Goal: Information Seeking & Learning: Check status

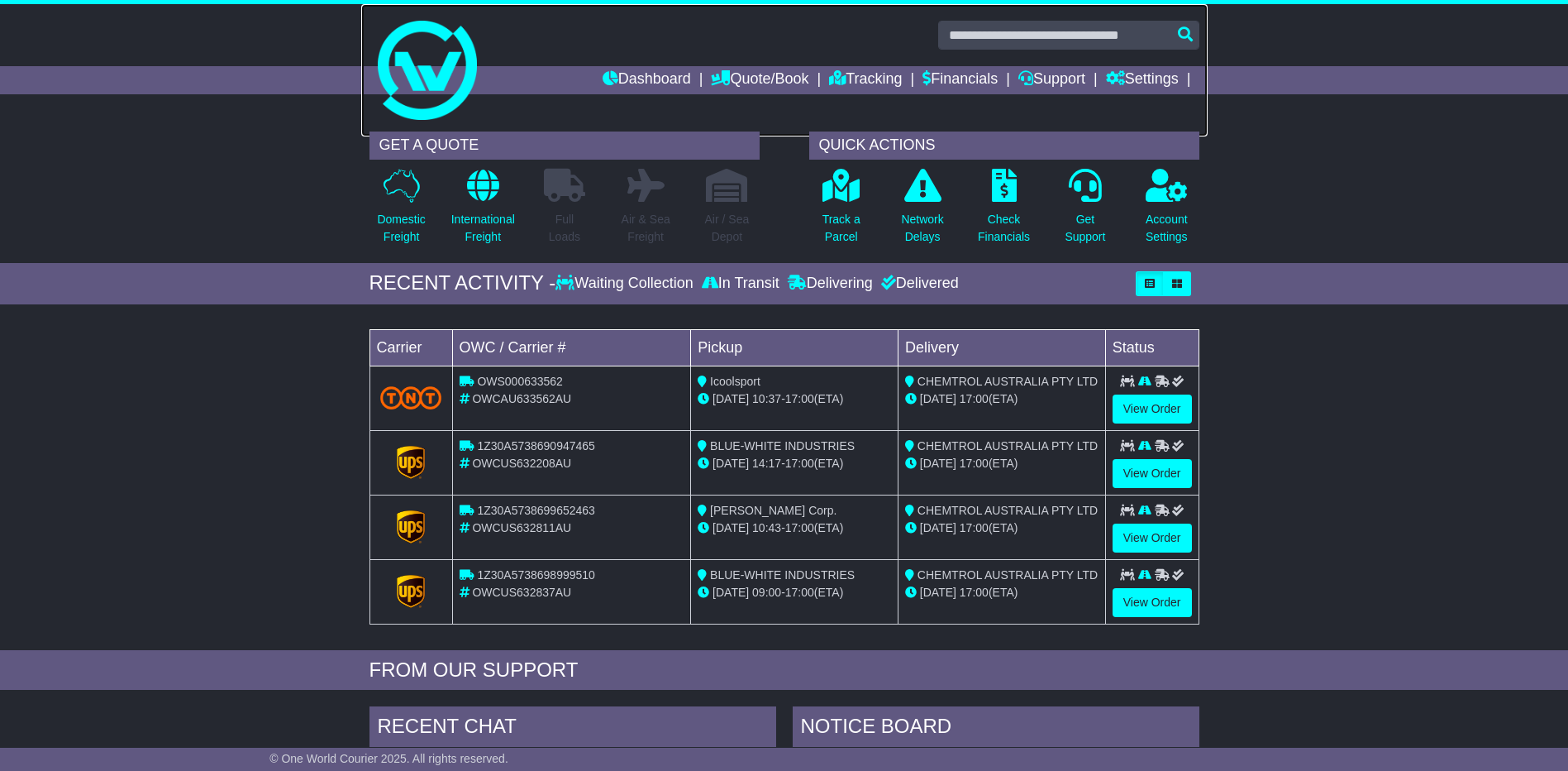
click at [422, 114] on img at bounding box center [426, 70] width 99 height 99
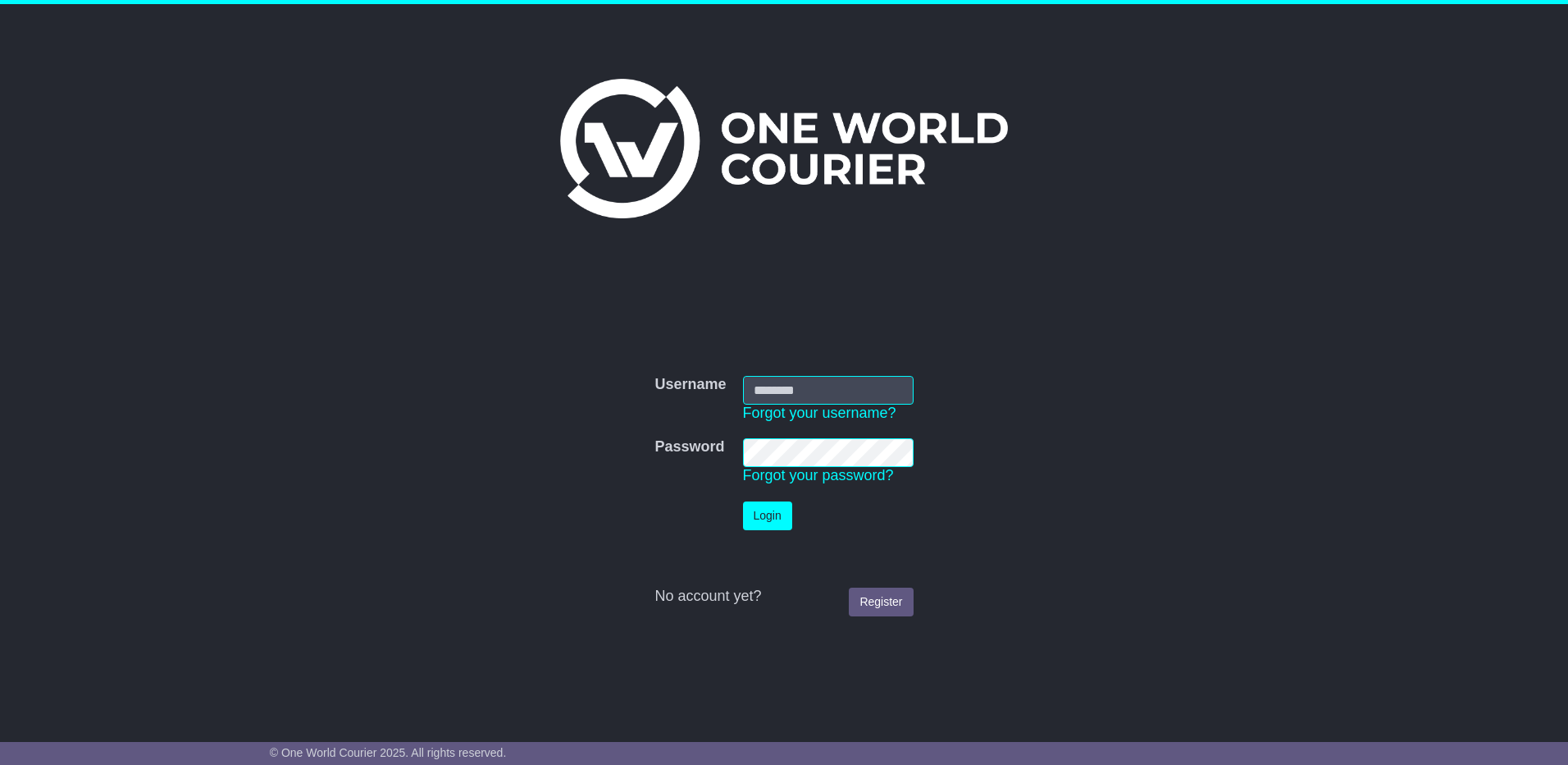
type input "**********"
click at [760, 516] on button "Login" at bounding box center [767, 516] width 49 height 28
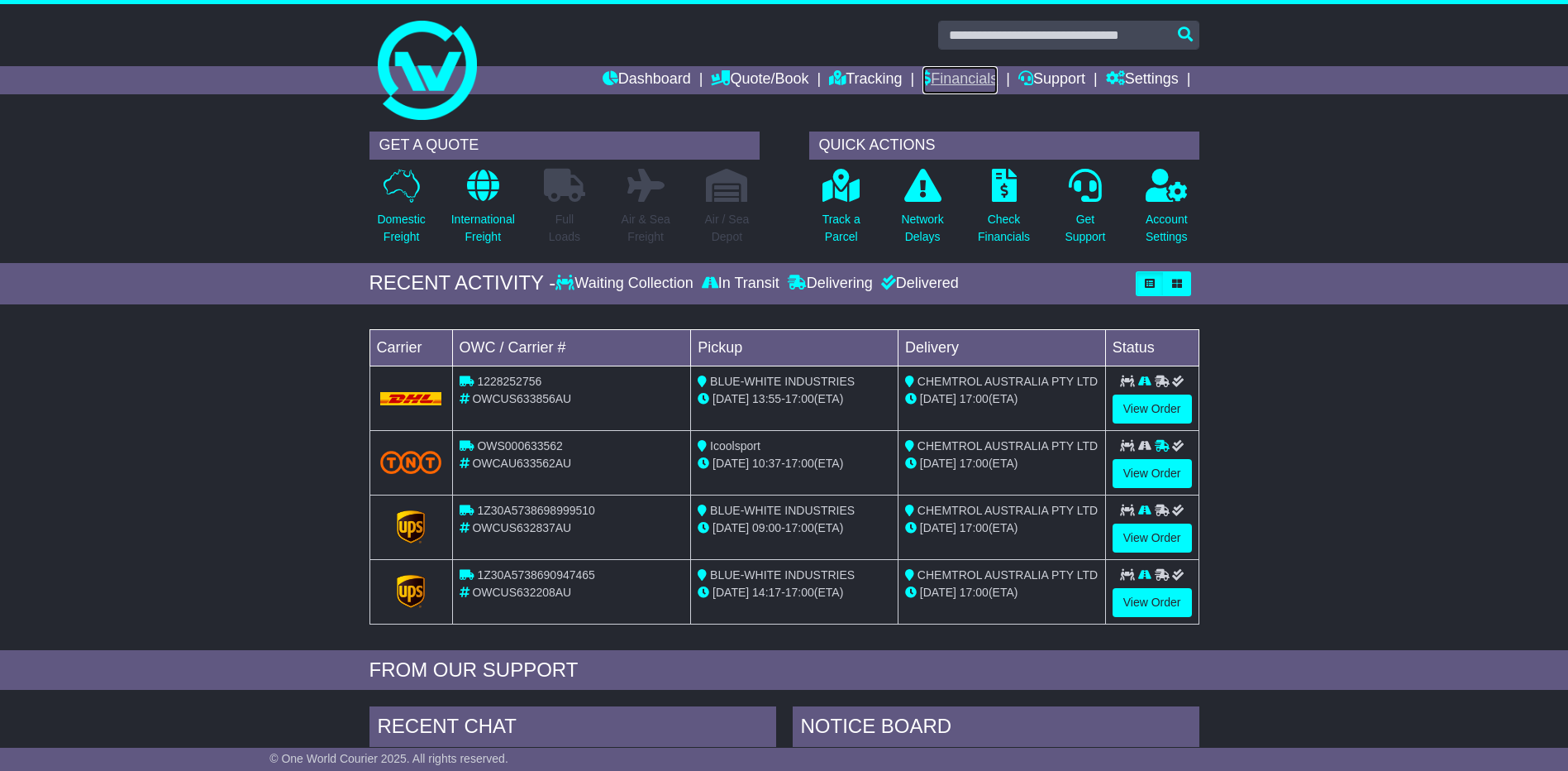
click at [965, 81] on link "Financials" at bounding box center [960, 80] width 75 height 28
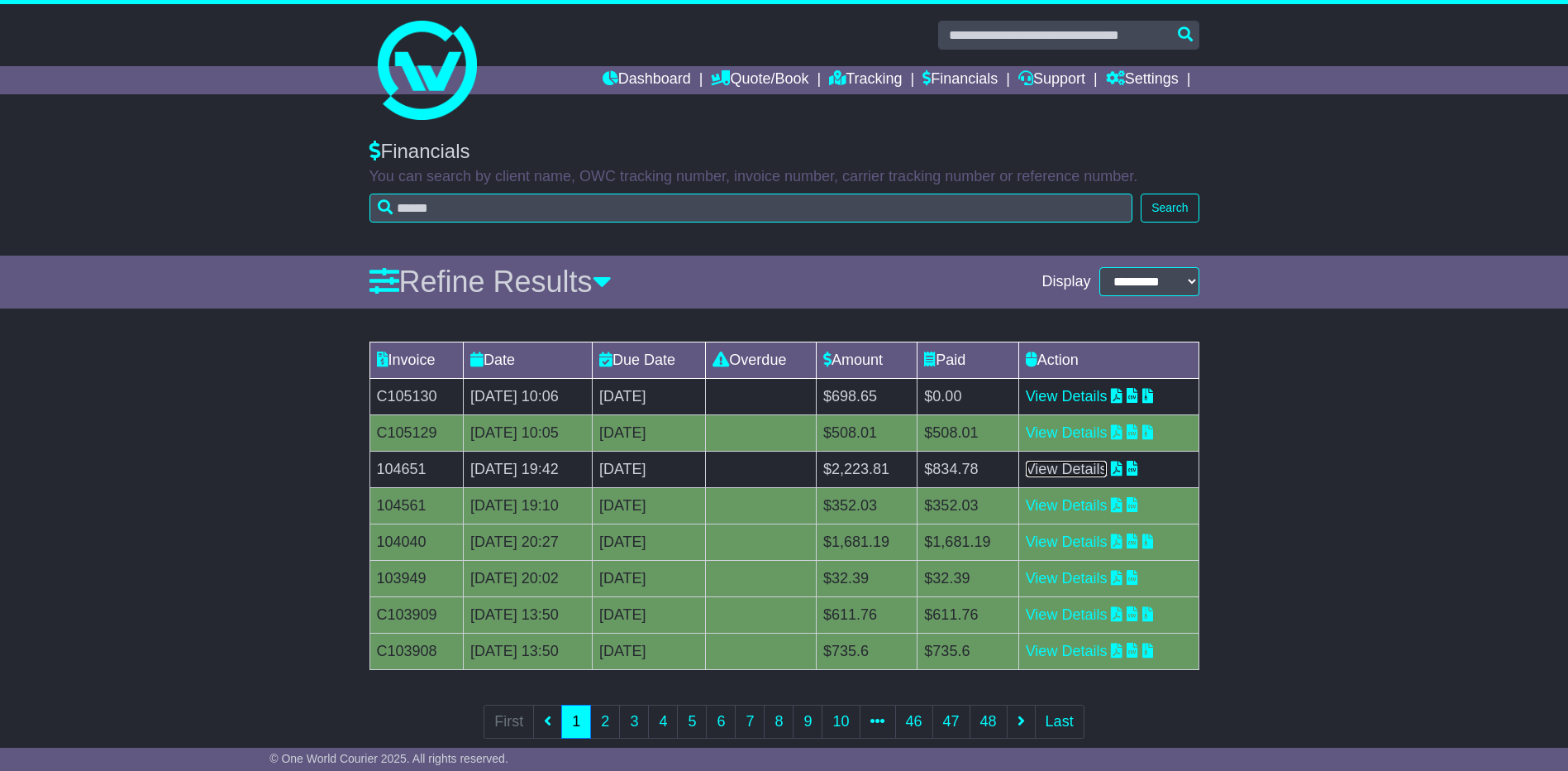
click at [1104, 470] on link "View Details" at bounding box center [1066, 469] width 82 height 16
click at [1099, 394] on link "View Details" at bounding box center [1066, 396] width 82 height 16
click at [423, 113] on img at bounding box center [426, 70] width 99 height 99
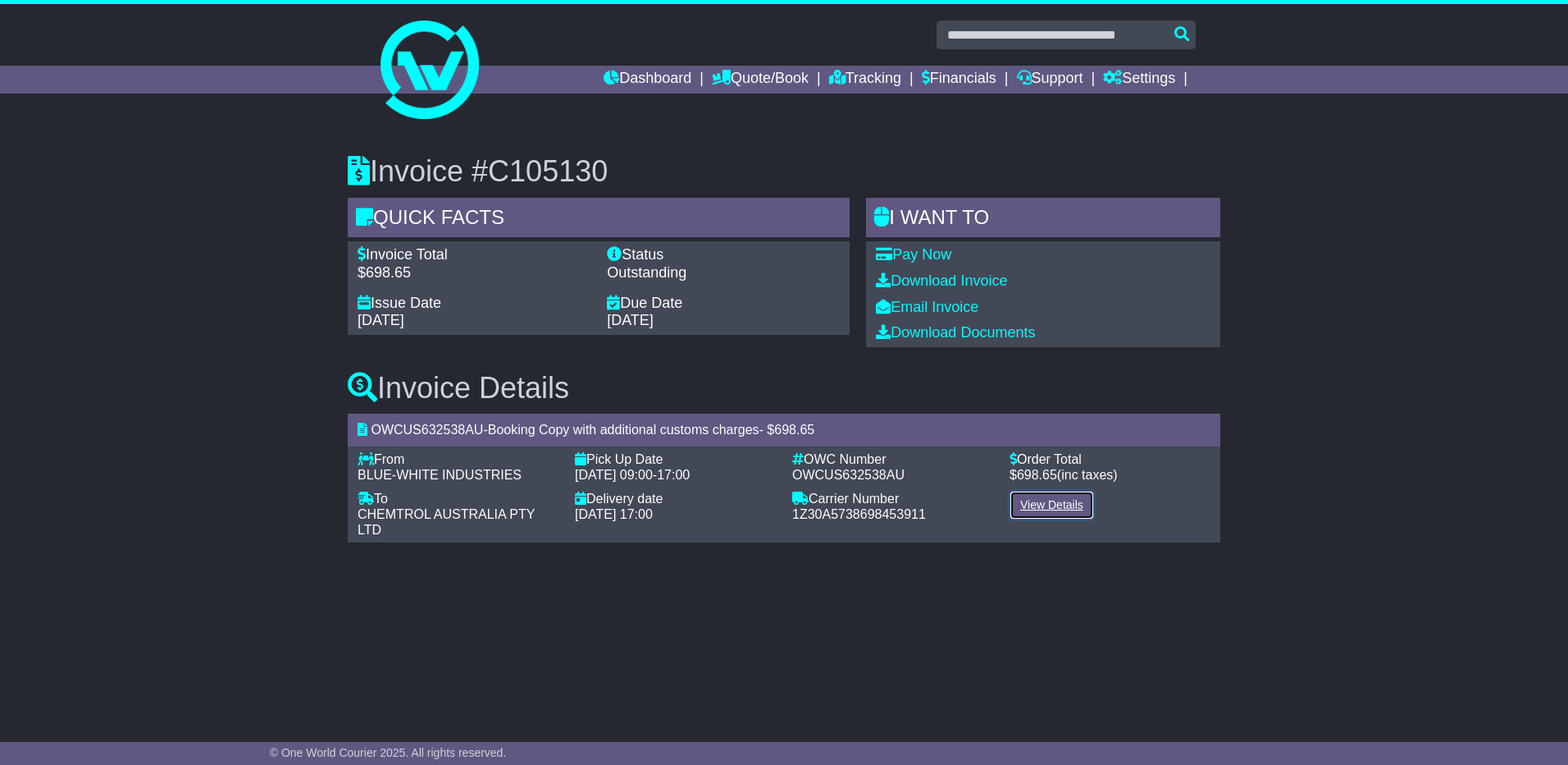
click at [1047, 508] on link "View Details" at bounding box center [1052, 505] width 84 height 28
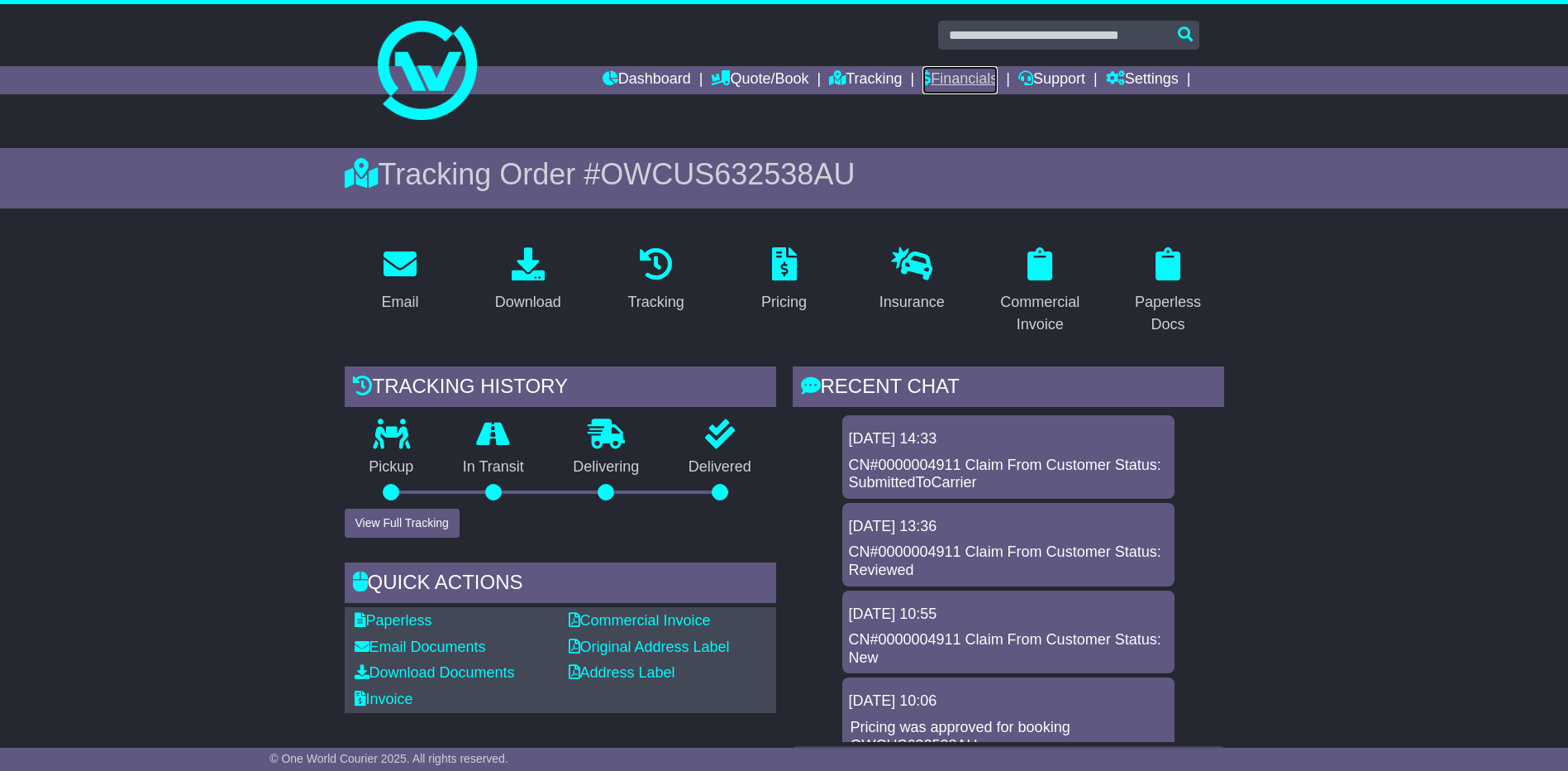
click at [940, 78] on link "Financials" at bounding box center [960, 80] width 75 height 28
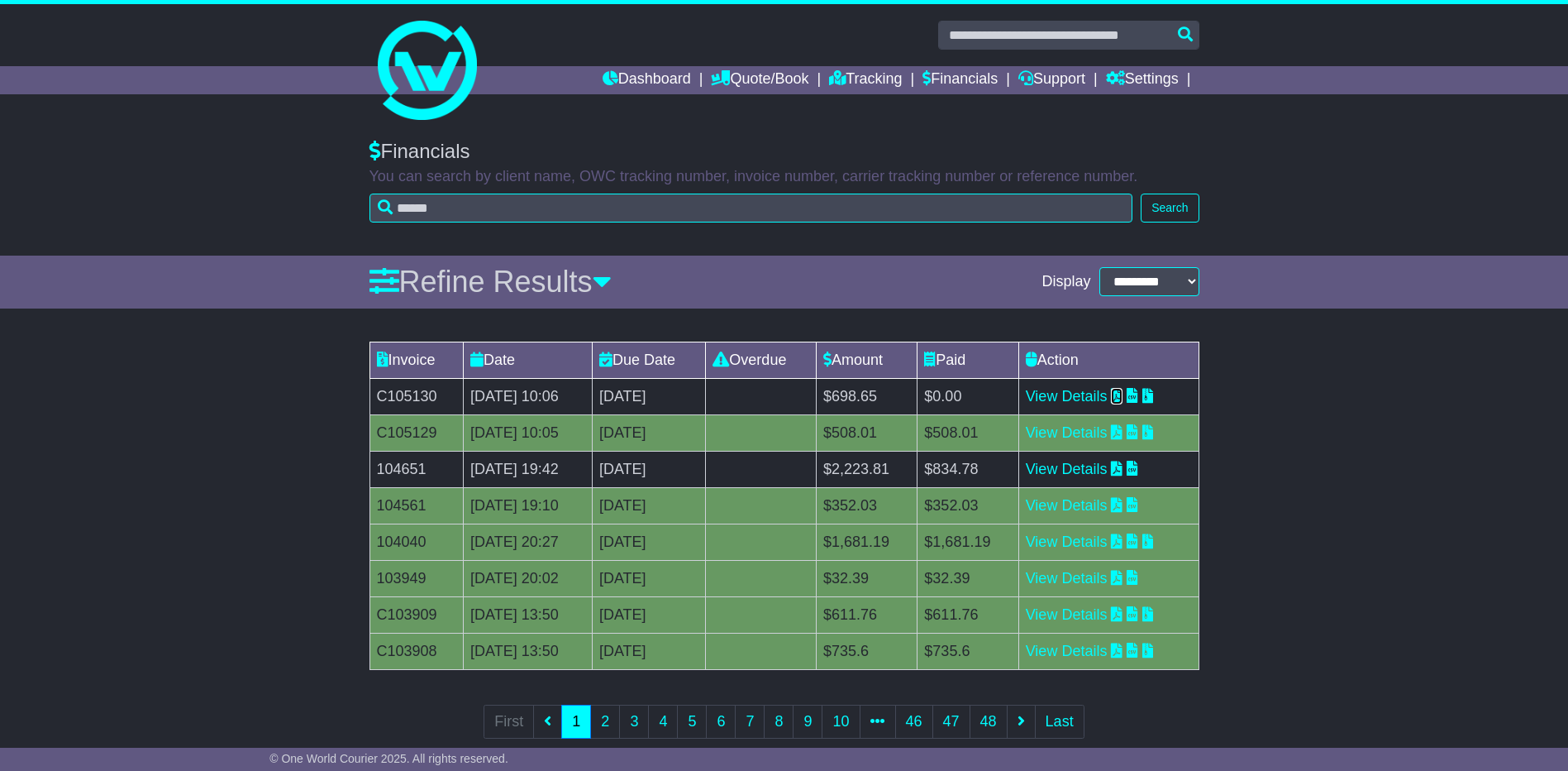
click at [1122, 392] on icon at bounding box center [1116, 395] width 12 height 15
